Goal: Answer question/provide support

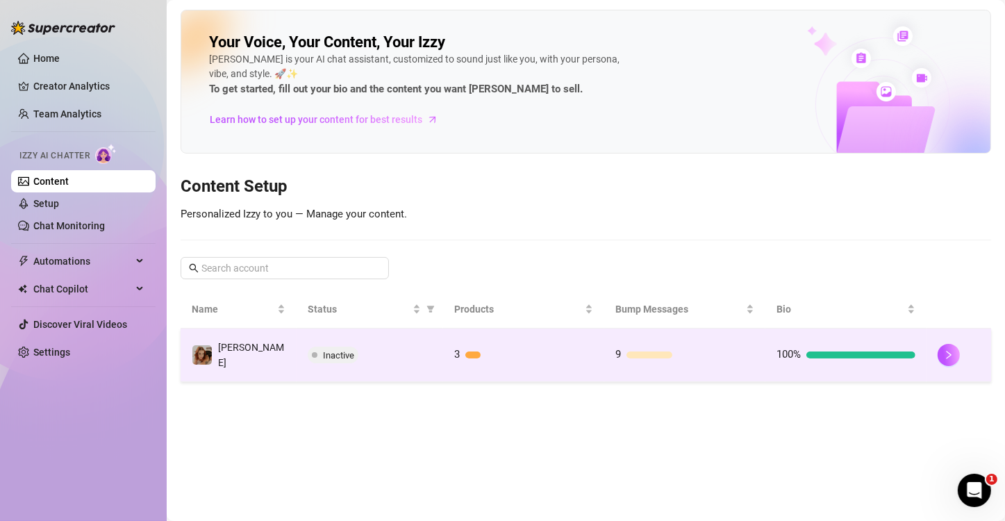
click at [246, 346] on td "[PERSON_NAME]" at bounding box center [239, 355] width 116 height 53
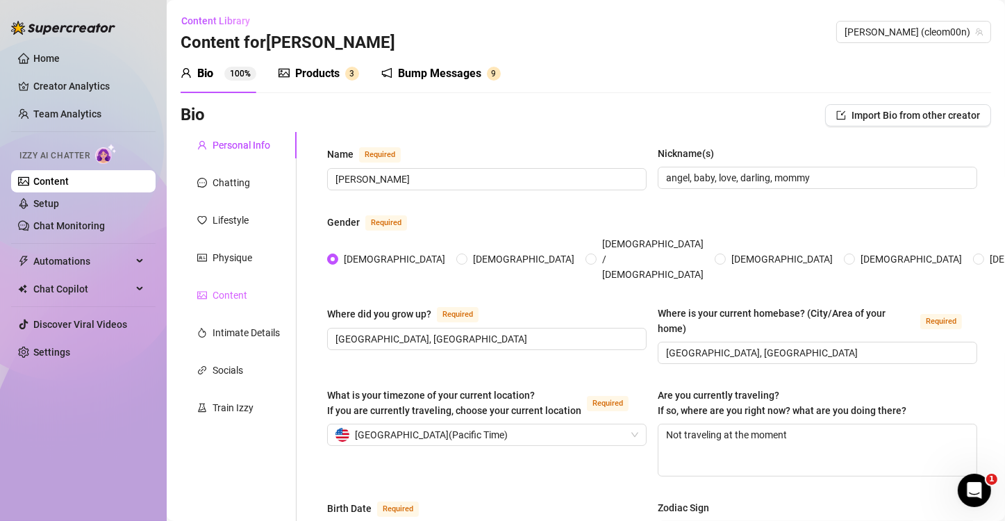
radio input "true"
type input "[DATE]"
click at [230, 399] on div "Train Izzy" at bounding box center [239, 408] width 116 height 26
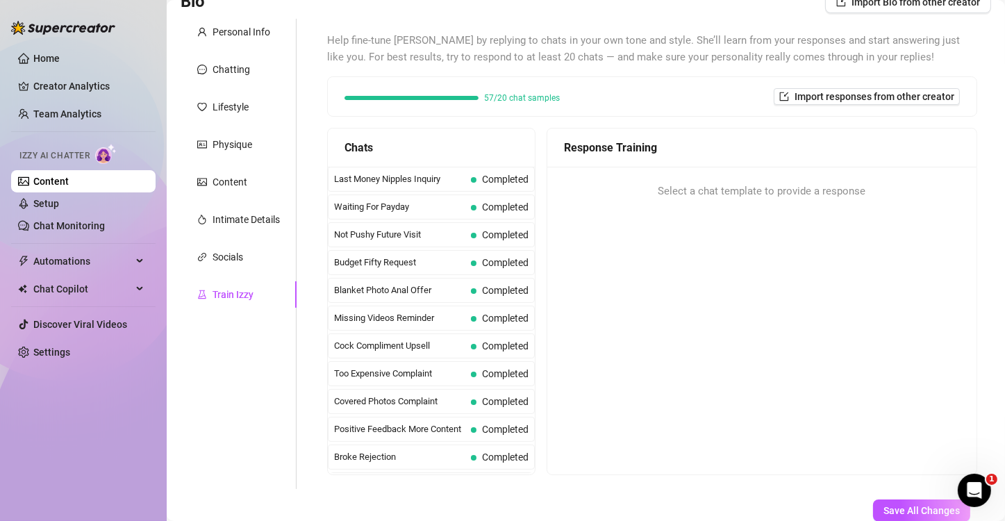
scroll to position [114, 0]
click at [463, 378] on div "Too Expensive Complaint Completed" at bounding box center [431, 373] width 207 height 25
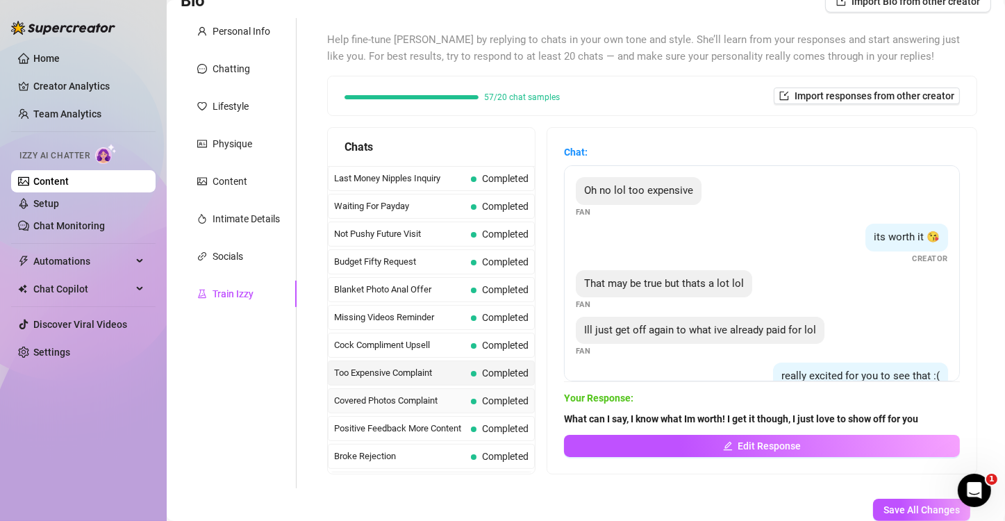
click at [458, 396] on span "Covered Photos Complaint" at bounding box center [399, 401] width 131 height 14
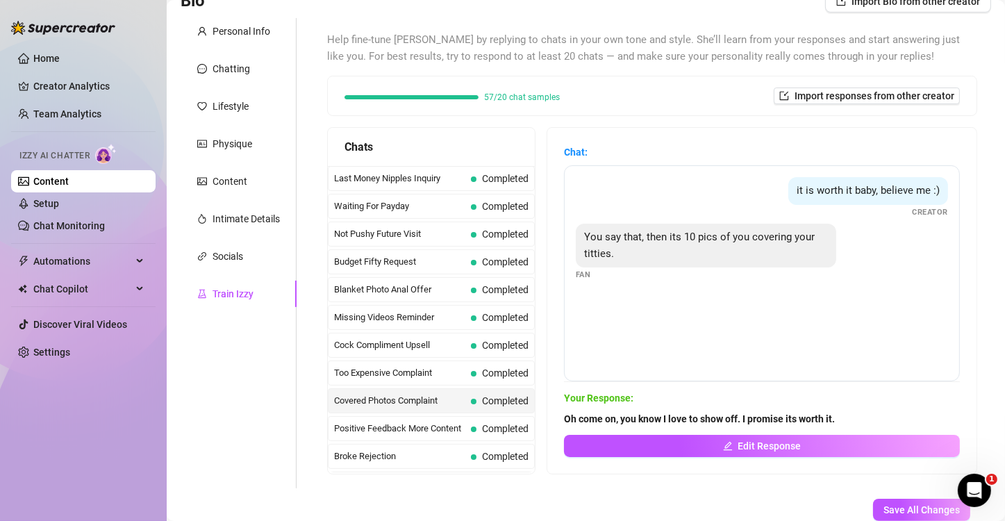
scroll to position [122, 0]
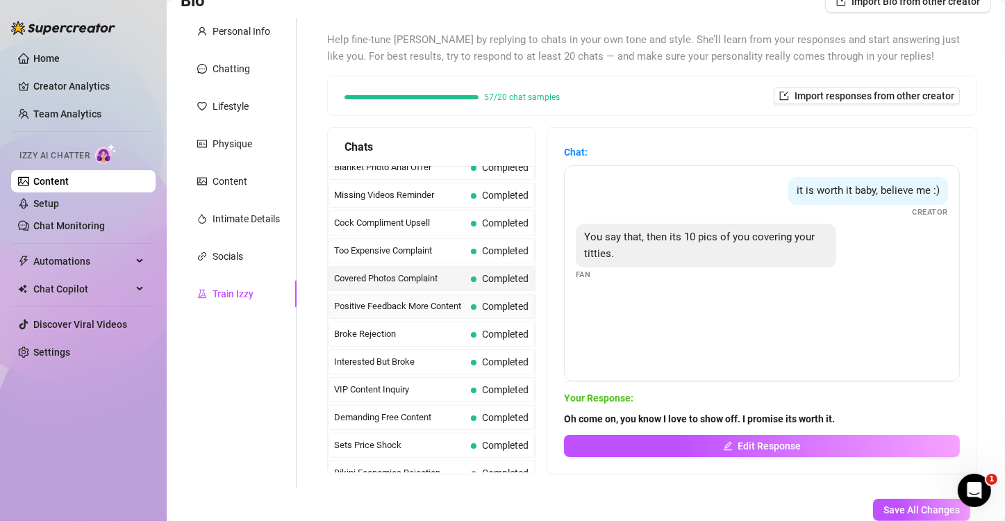
click at [436, 304] on span "Positive Feedback More Content" at bounding box center [399, 306] width 131 height 14
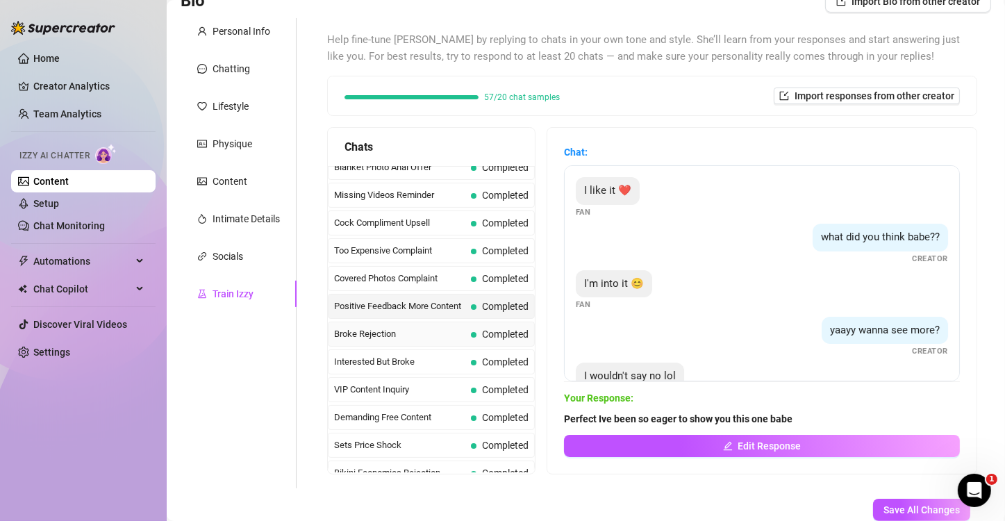
click at [437, 327] on span "Broke Rejection" at bounding box center [399, 334] width 131 height 14
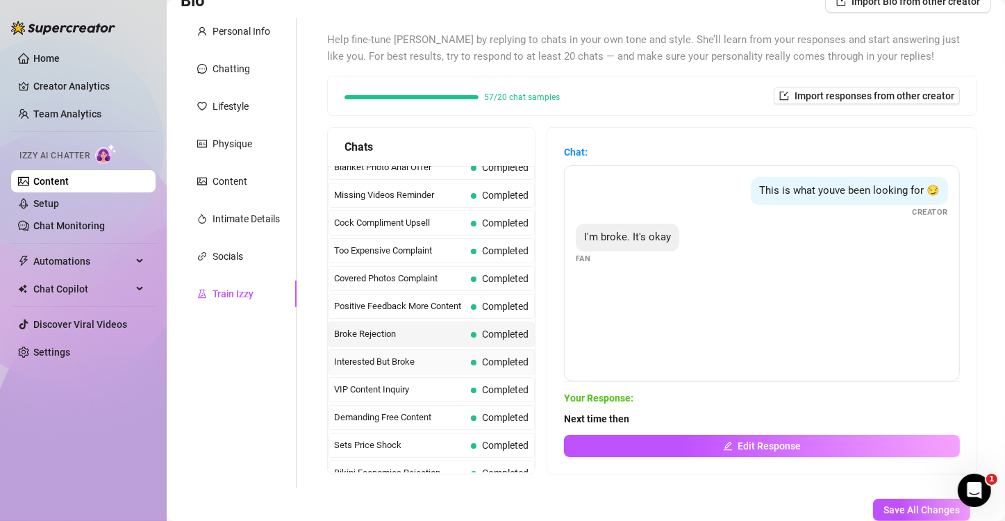
click at [399, 359] on span "Interested But Broke" at bounding box center [399, 362] width 131 height 14
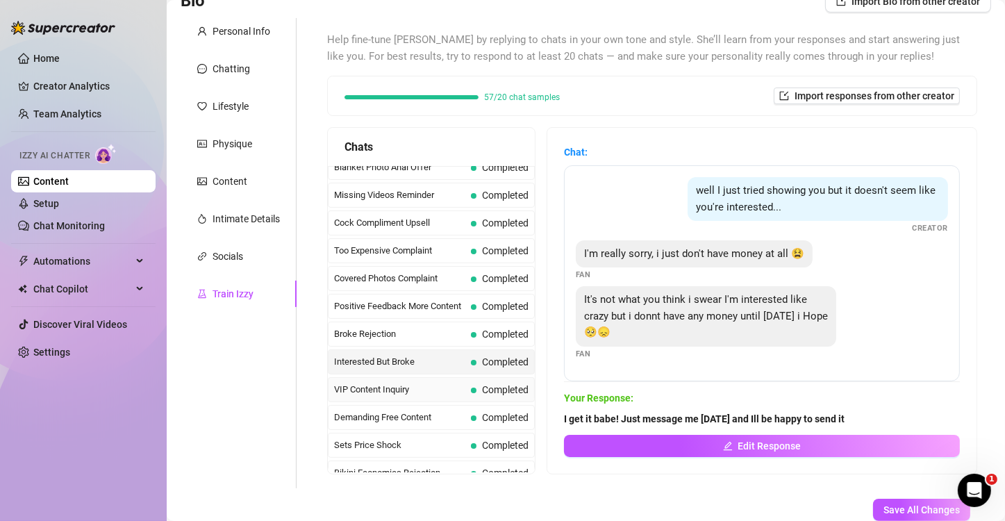
click at [357, 386] on span "VIP Content Inquiry" at bounding box center [399, 390] width 131 height 14
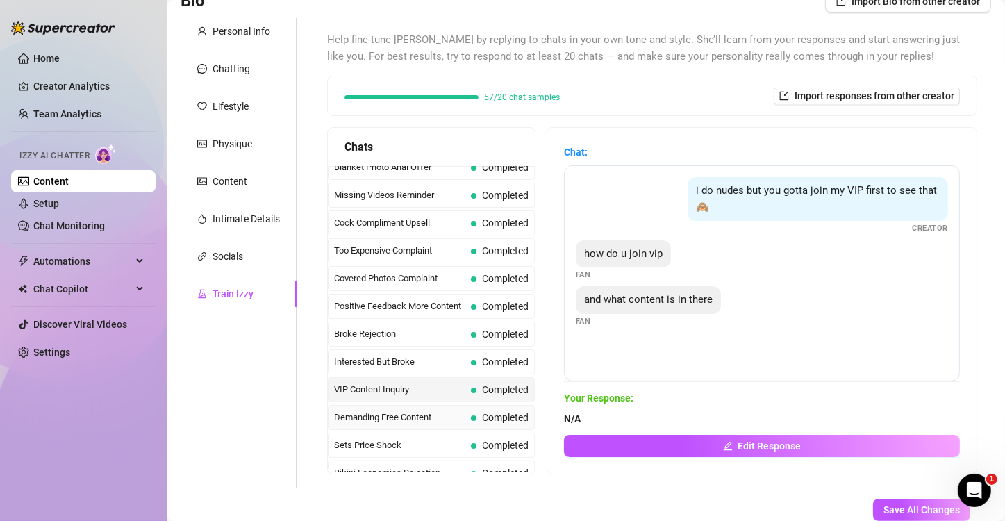
click at [352, 413] on span "Demanding Free Content" at bounding box center [399, 418] width 131 height 14
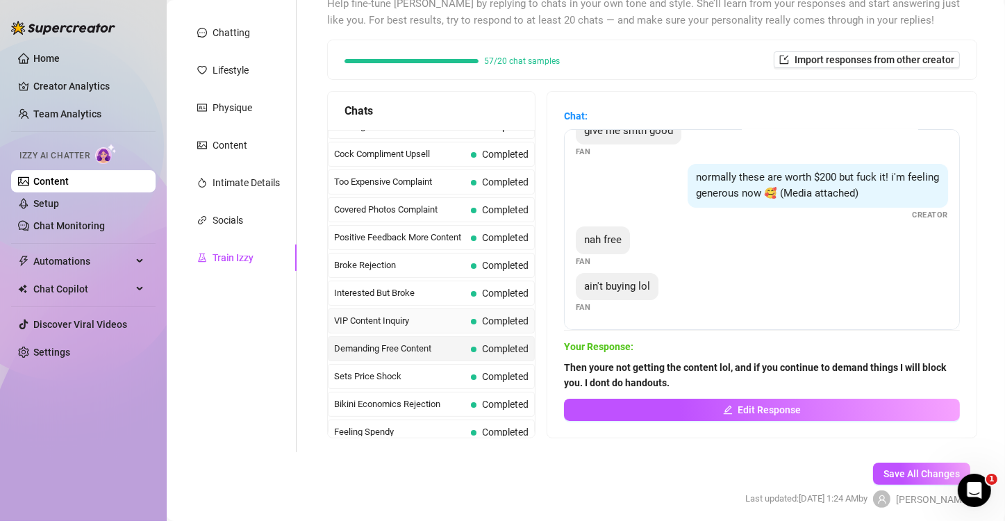
scroll to position [156, 0]
click at [353, 379] on div "Sets Price Shock Completed" at bounding box center [431, 375] width 207 height 25
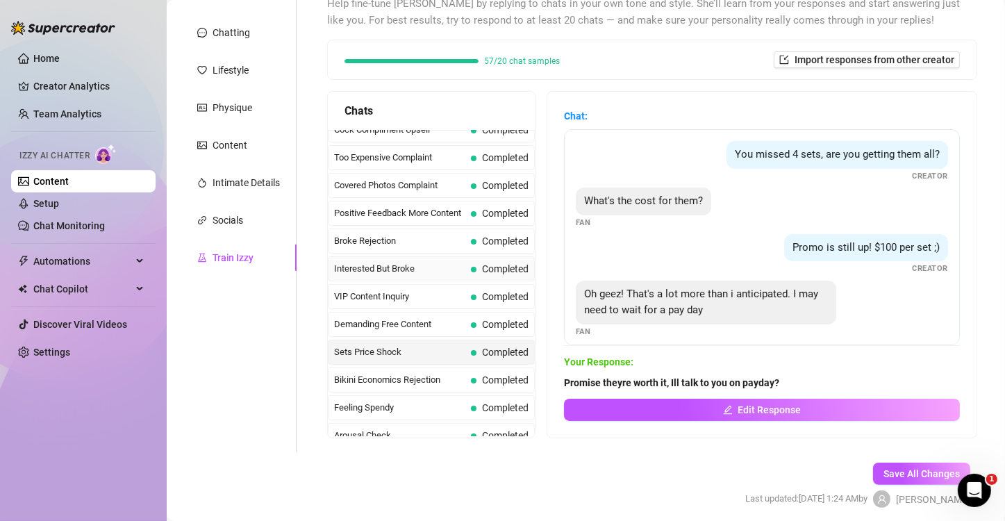
scroll to position [183, 0]
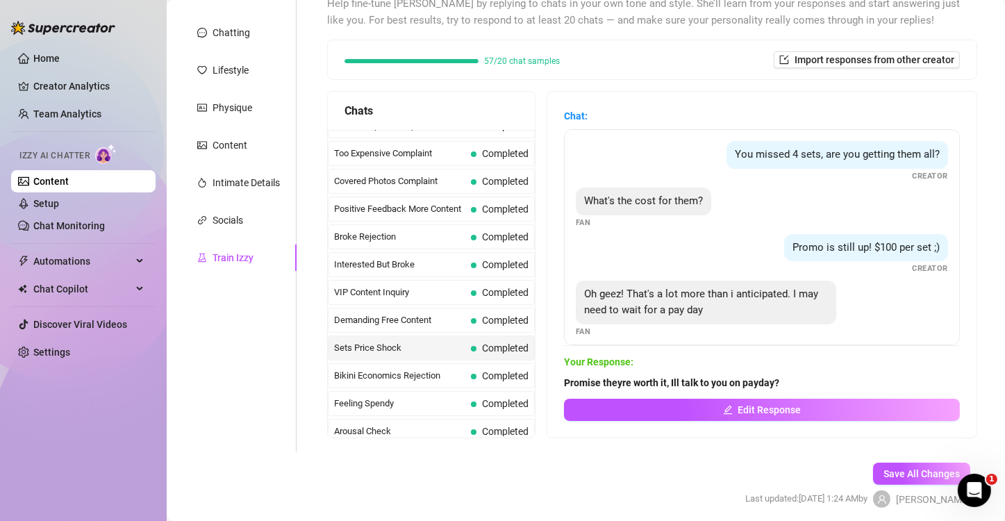
click at [412, 341] on span "Sets Price Shock" at bounding box center [399, 348] width 131 height 14
click at [394, 351] on div "Sets Price Shock Completed" at bounding box center [431, 348] width 207 height 25
click at [358, 372] on span "Bikini Economics Rejection" at bounding box center [399, 376] width 131 height 14
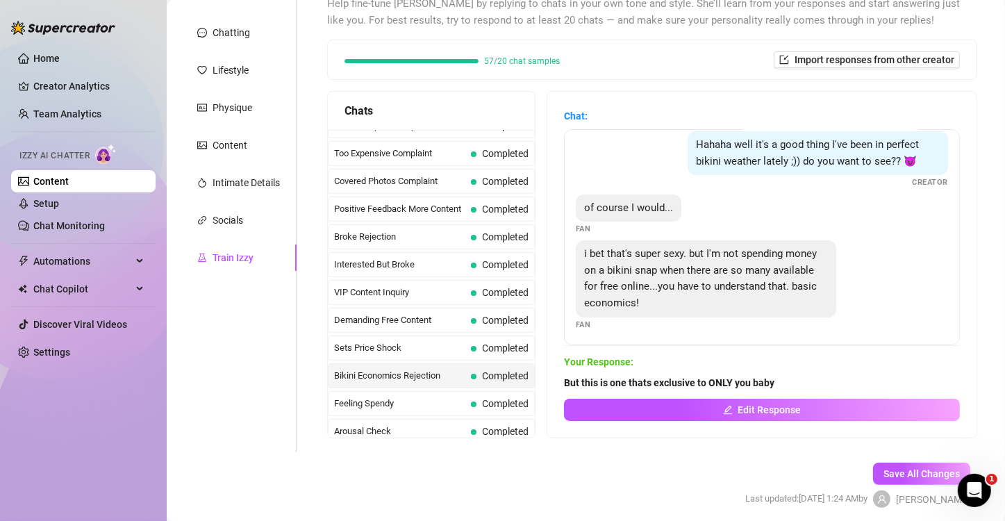
scroll to position [28, 0]
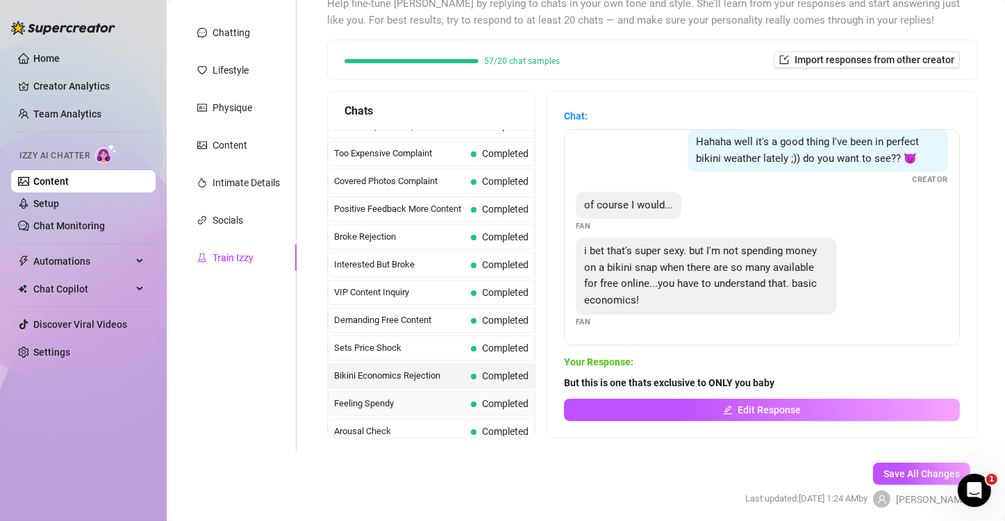
click at [352, 400] on span "Feeling Spendy" at bounding box center [399, 404] width 131 height 14
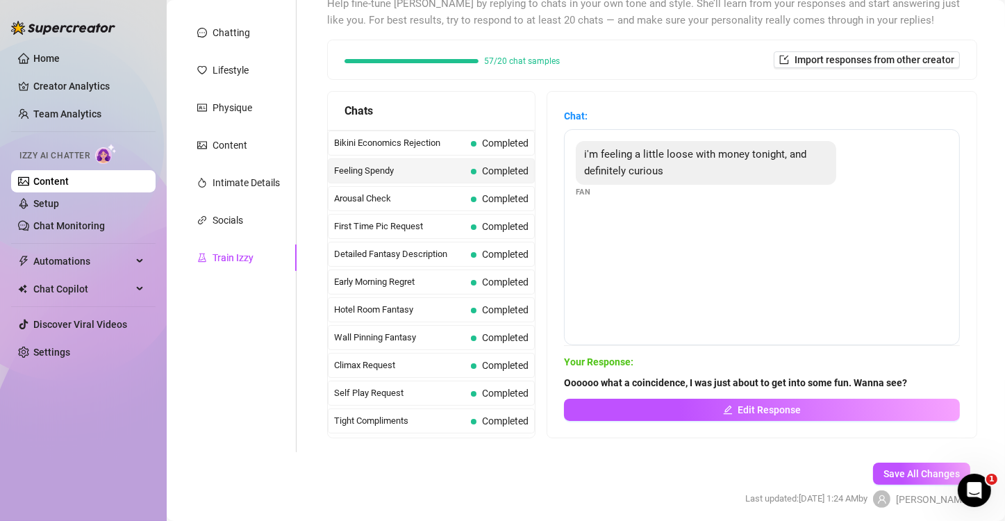
scroll to position [158, 0]
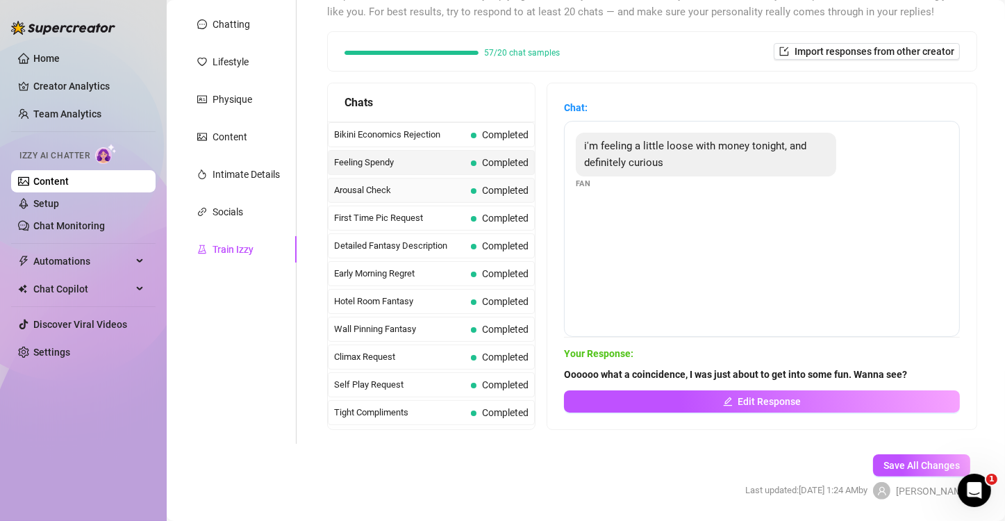
click at [398, 190] on span "Arousal Check" at bounding box center [399, 190] width 131 height 14
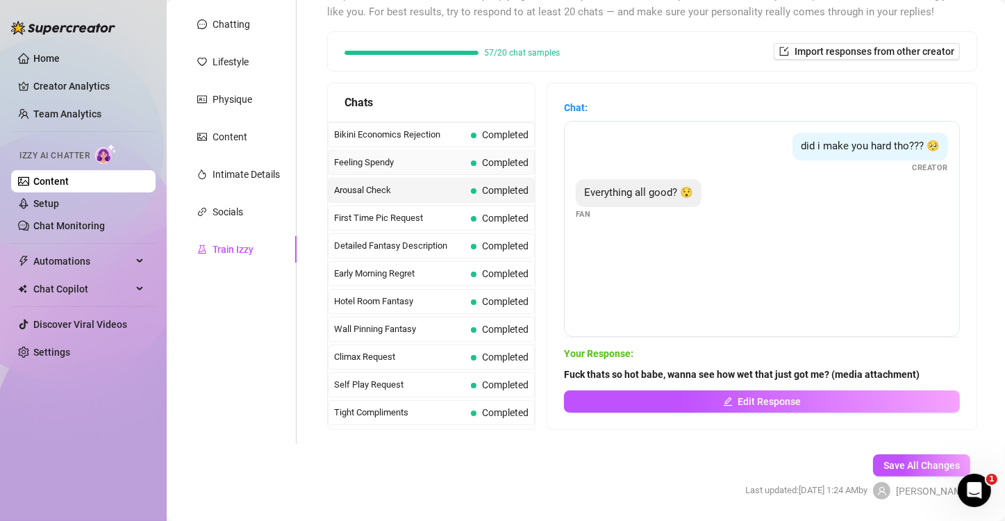
click at [391, 156] on span "Feeling Spendy" at bounding box center [399, 163] width 131 height 14
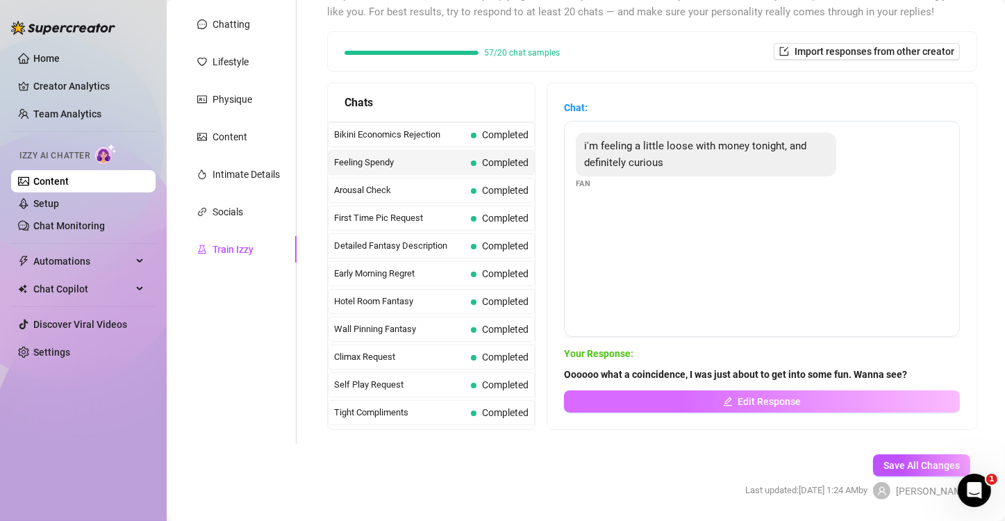
click at [780, 410] on button "Edit Response" at bounding box center [762, 401] width 396 height 22
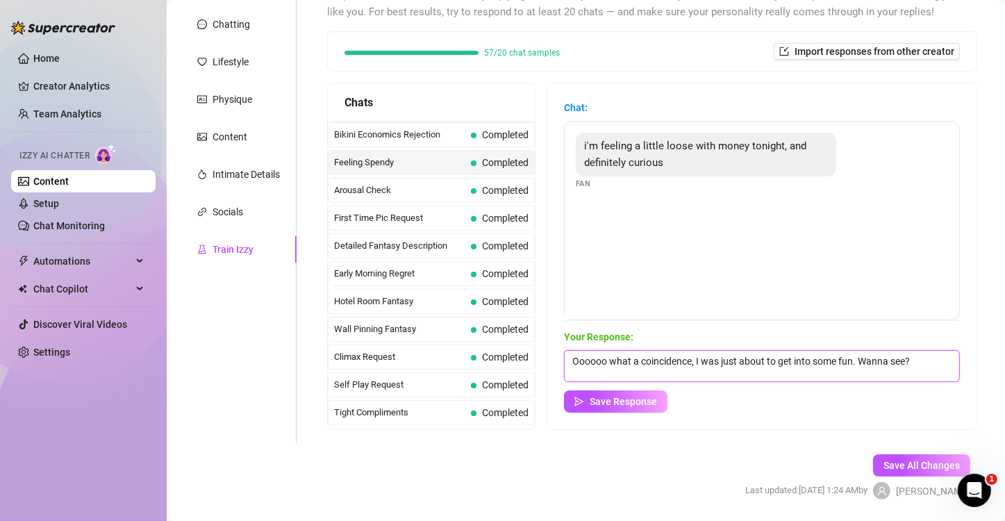
click at [942, 363] on textarea "Oooooo what a coincidence, I was just about to get into some fun. Wanna see?" at bounding box center [762, 366] width 396 height 32
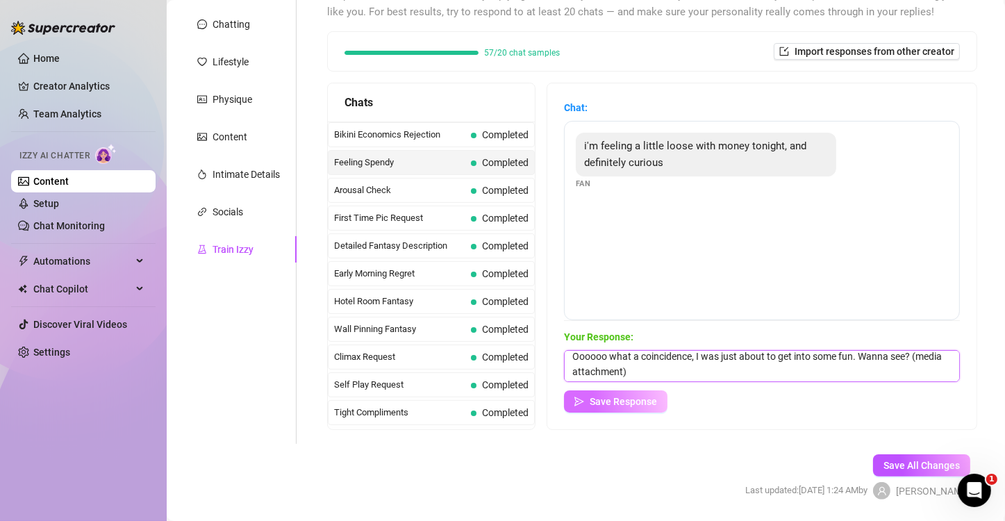
type textarea "Oooooo what a coincidence, I was just about to get into some fun. Wanna see? (m…"
click at [657, 405] on span "Save Response" at bounding box center [623, 401] width 67 height 11
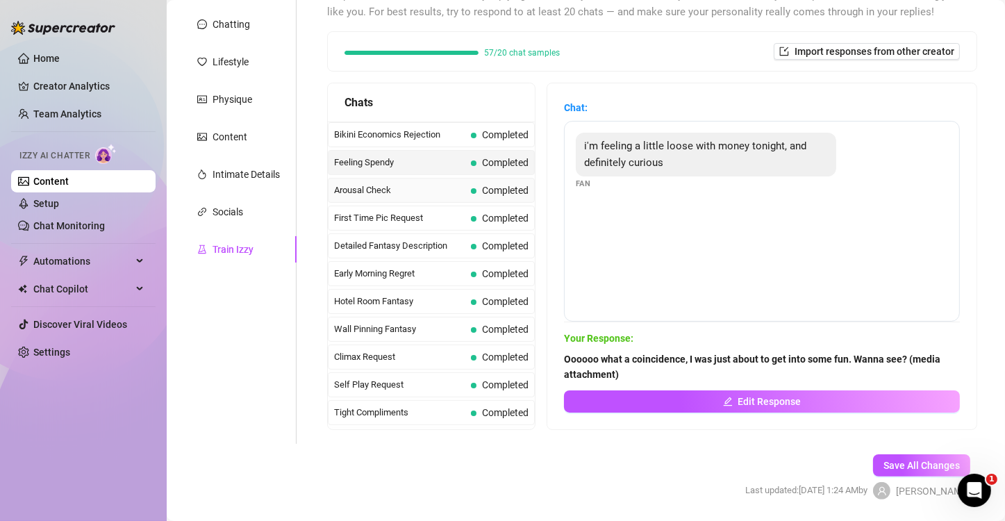
click at [362, 190] on span "Arousal Check" at bounding box center [399, 190] width 131 height 14
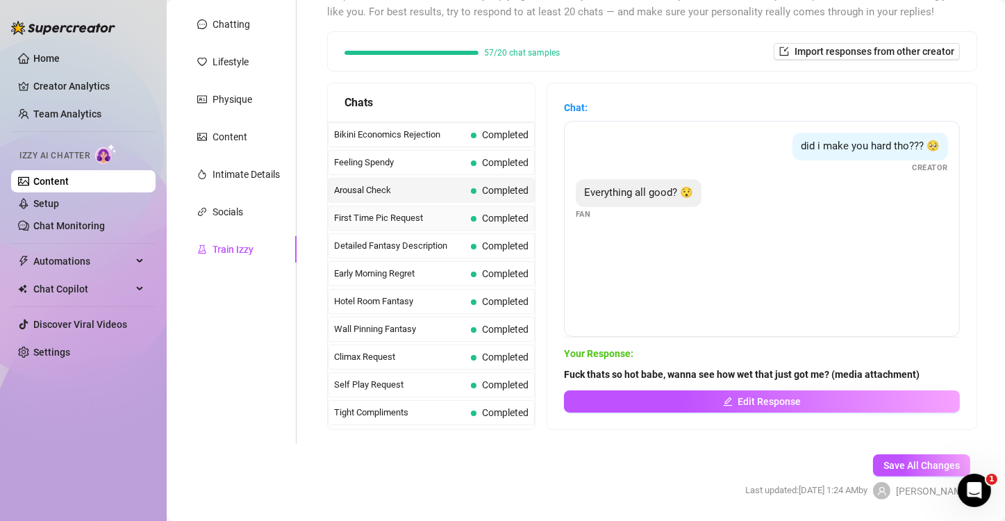
click at [381, 213] on span "First Time Pic Request" at bounding box center [399, 218] width 131 height 14
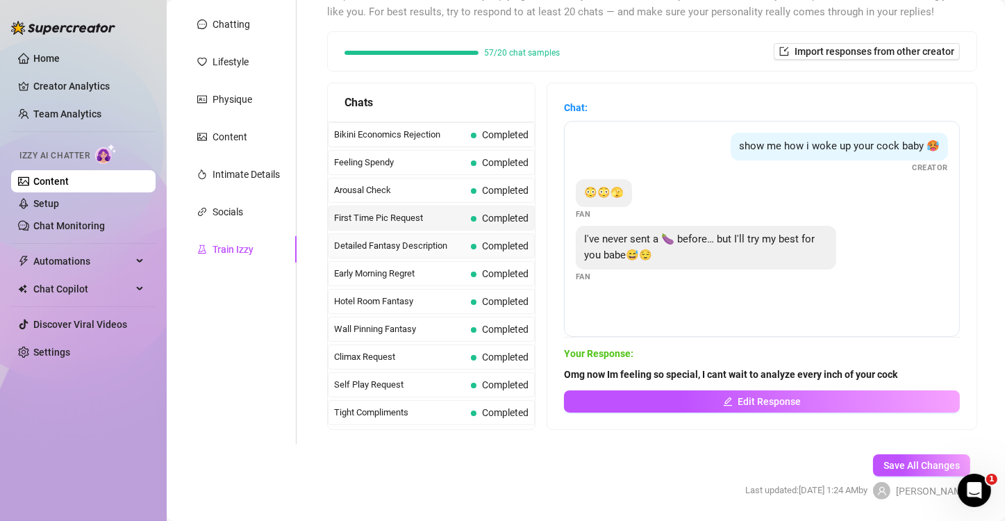
click at [375, 239] on span "Detailed Fantasy Description" at bounding box center [399, 246] width 131 height 14
